Goal: Information Seeking & Learning: Learn about a topic

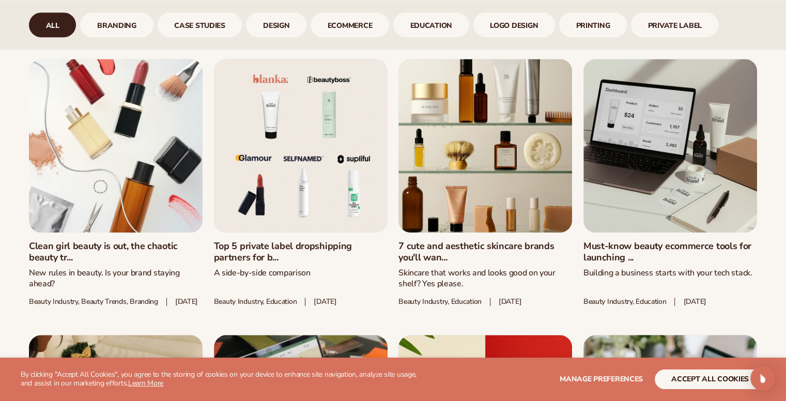
scroll to position [1088, 0]
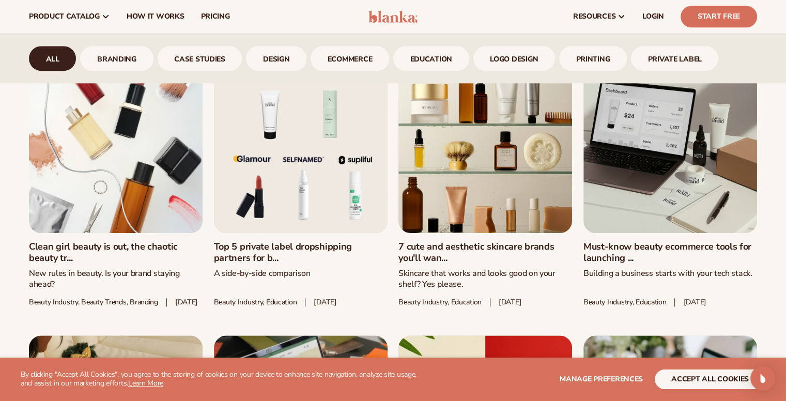
click at [308, 241] on link "Top 5 private label dropshipping partners for b..." at bounding box center [301, 252] width 174 height 22
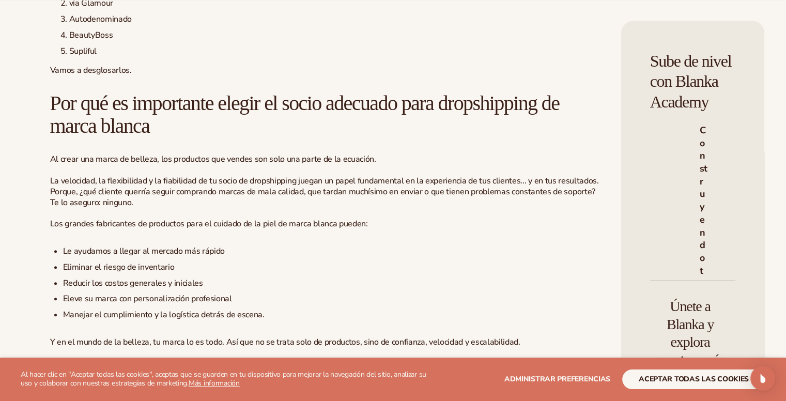
scroll to position [558, 0]
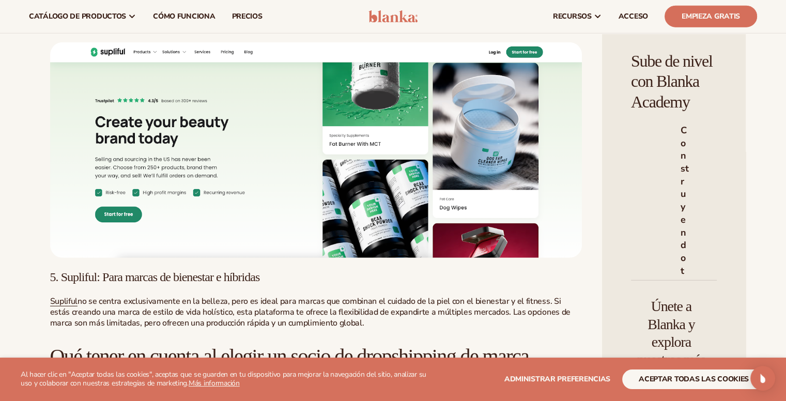
scroll to position [2719, 0]
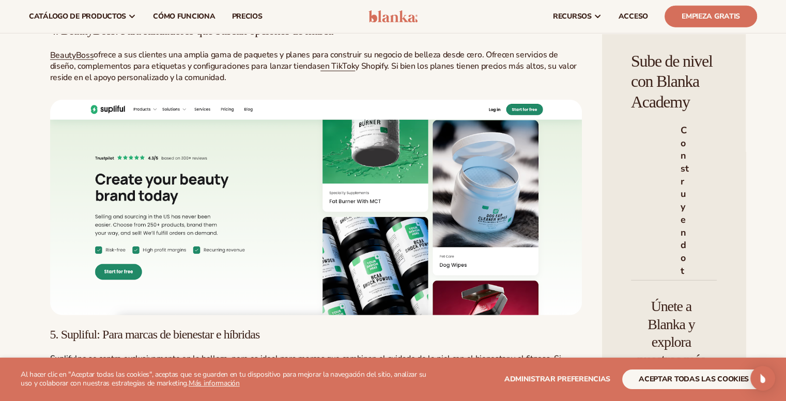
click at [66, 354] on font "Supliful" at bounding box center [63, 359] width 27 height 11
